Goal: Navigation & Orientation: Find specific page/section

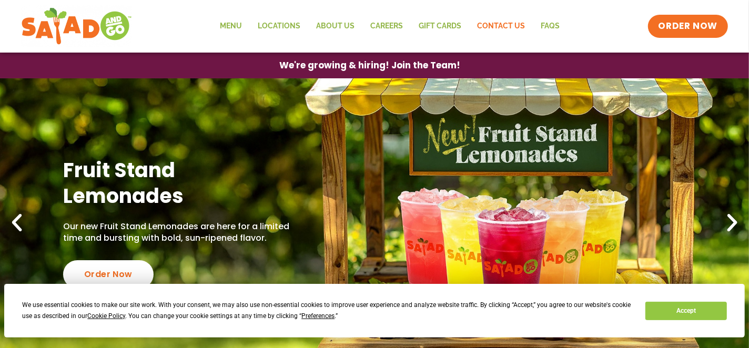
click at [493, 28] on link "Contact Us" at bounding box center [501, 26] width 64 height 24
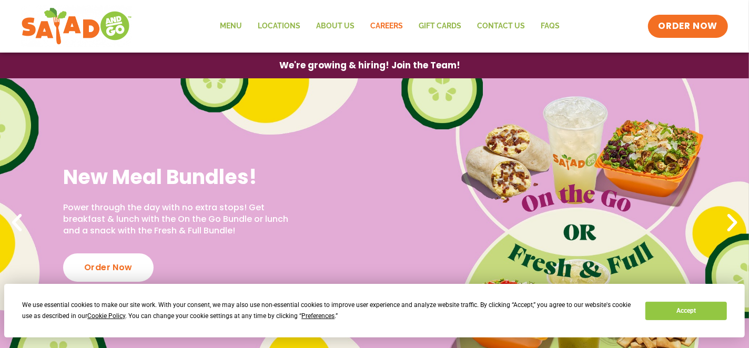
click at [378, 26] on link "Careers" at bounding box center [387, 26] width 48 height 24
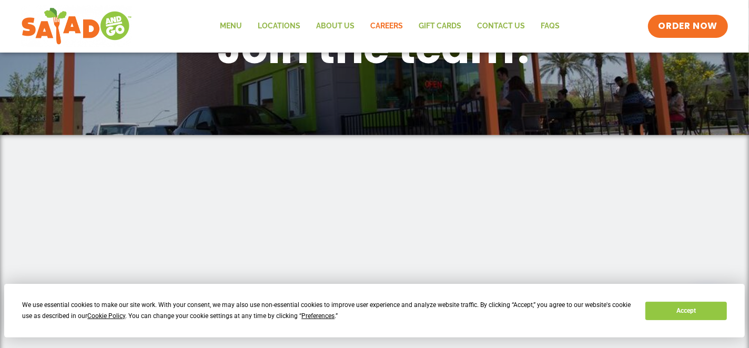
scroll to position [210, 0]
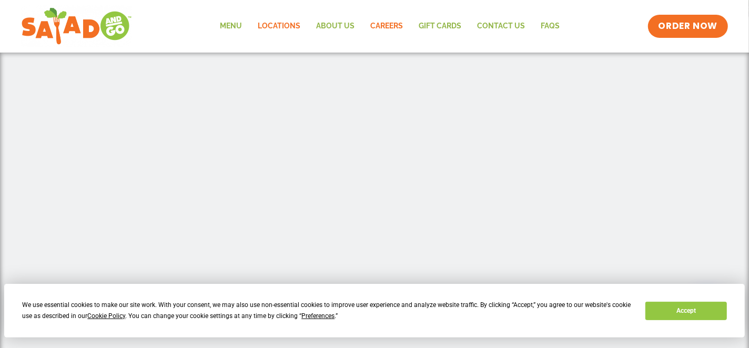
click at [279, 28] on link "Locations" at bounding box center [279, 26] width 58 height 24
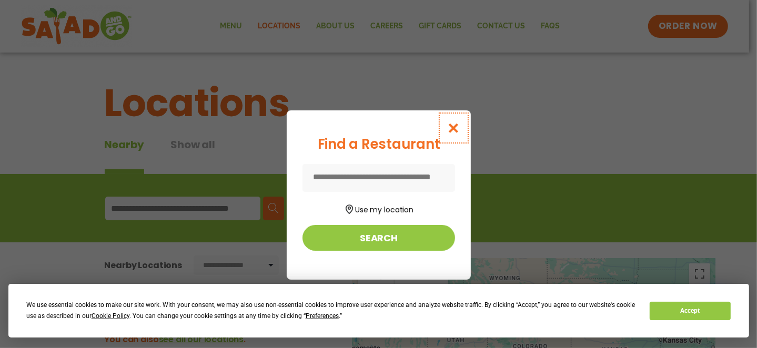
click at [450, 126] on icon "Close modal" at bounding box center [453, 128] width 13 height 11
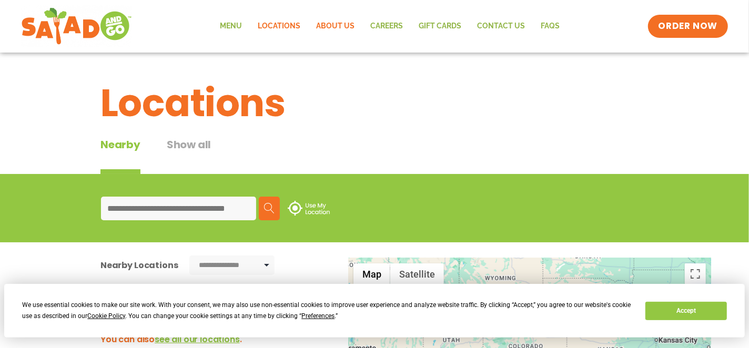
click at [334, 26] on link "About Us" at bounding box center [335, 26] width 54 height 24
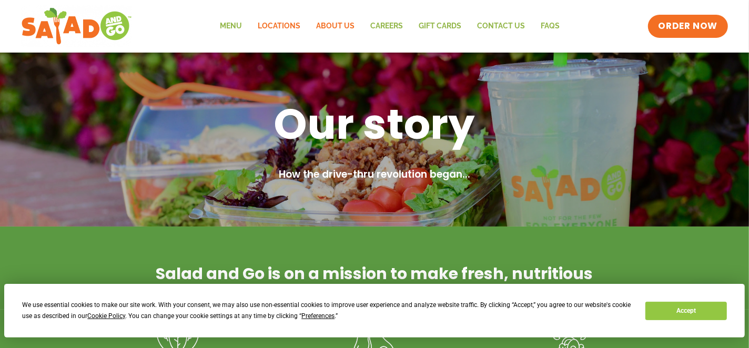
click at [278, 25] on link "Locations" at bounding box center [279, 26] width 58 height 24
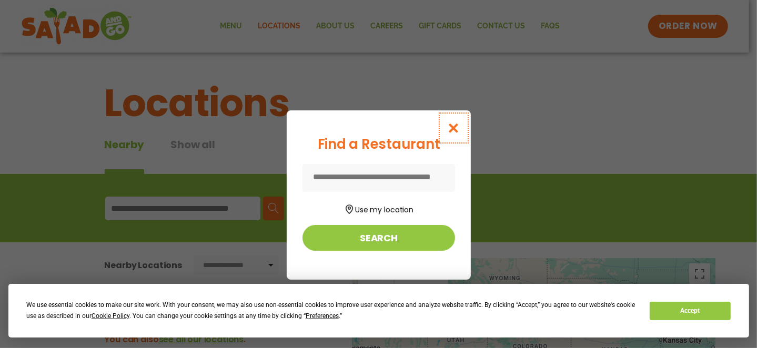
click at [451, 129] on icon "Close modal" at bounding box center [453, 128] width 13 height 11
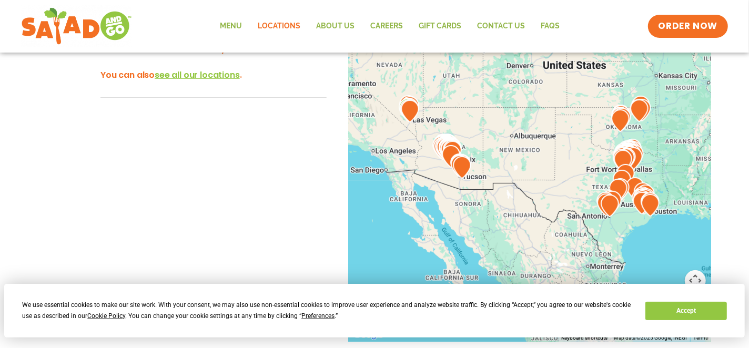
scroll to position [263, 0]
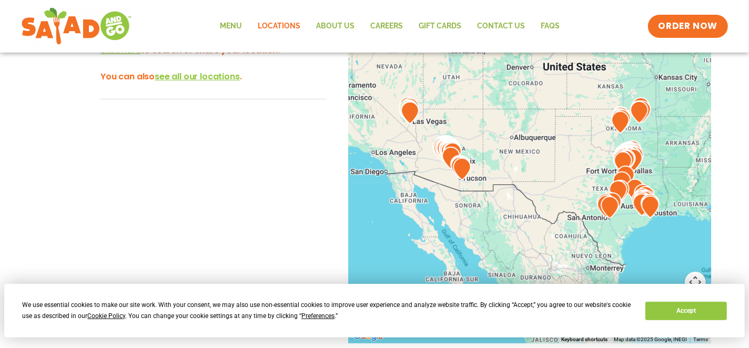
click at [628, 168] on img at bounding box center [626, 177] width 18 height 23
click at [210, 79] on span "see all our locations" at bounding box center [197, 77] width 85 height 12
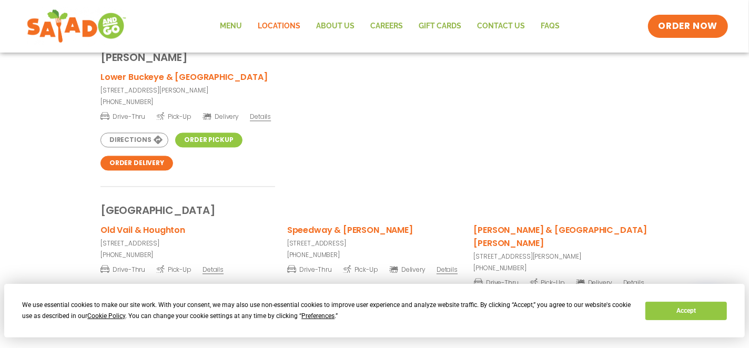
scroll to position [3762, 0]
